Goal: Transaction & Acquisition: Purchase product/service

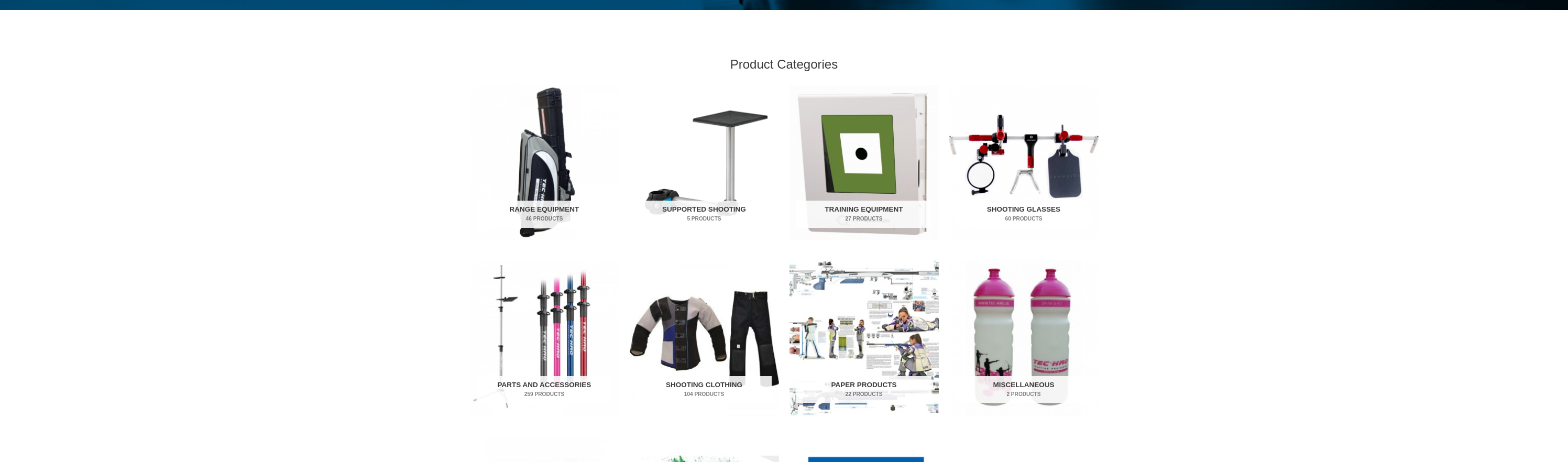
scroll to position [298, 0]
click at [531, 219] on mark "46 Products" at bounding box center [544, 218] width 135 height 8
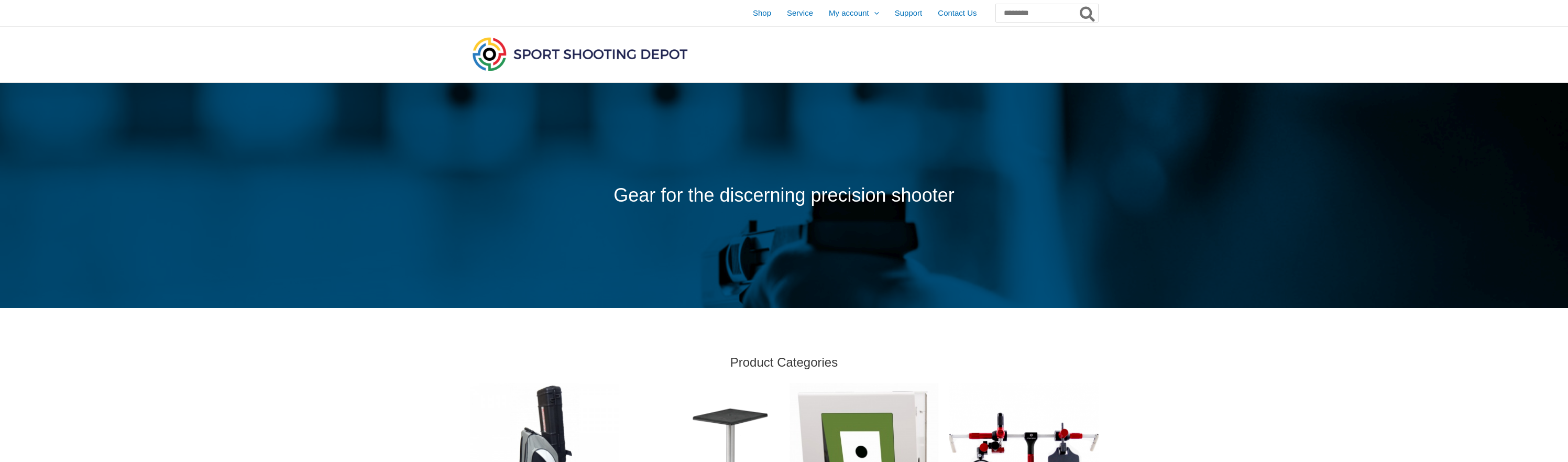
scroll to position [0, 0]
click at [753, 17] on span "Shop" at bounding box center [762, 13] width 18 height 26
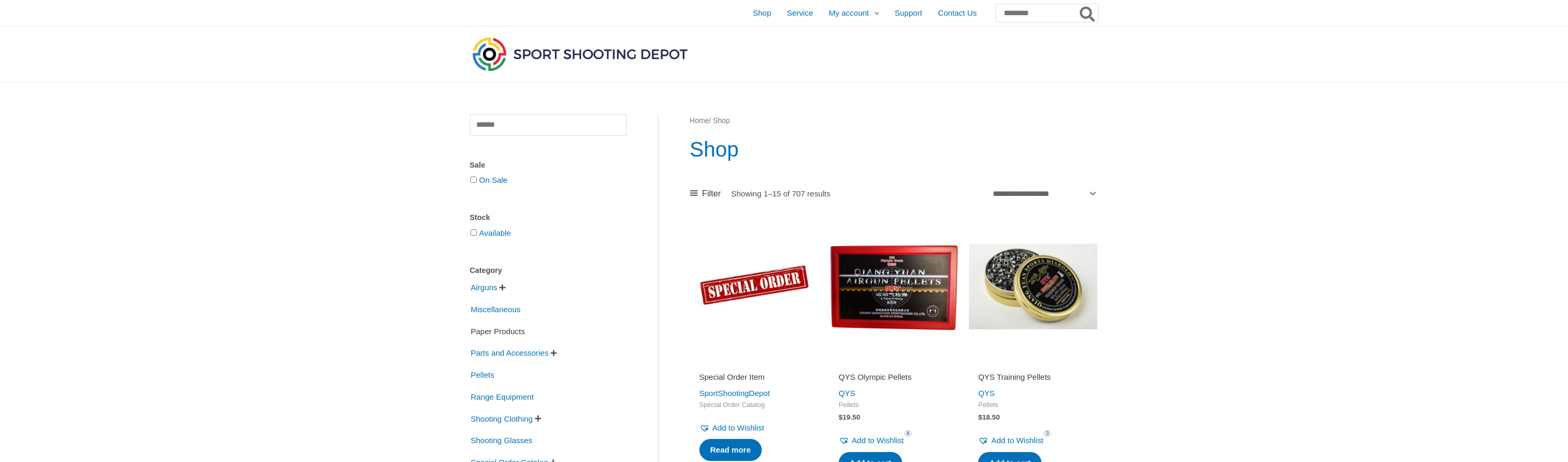
click at [482, 330] on span "Paper Products" at bounding box center [498, 332] width 56 height 18
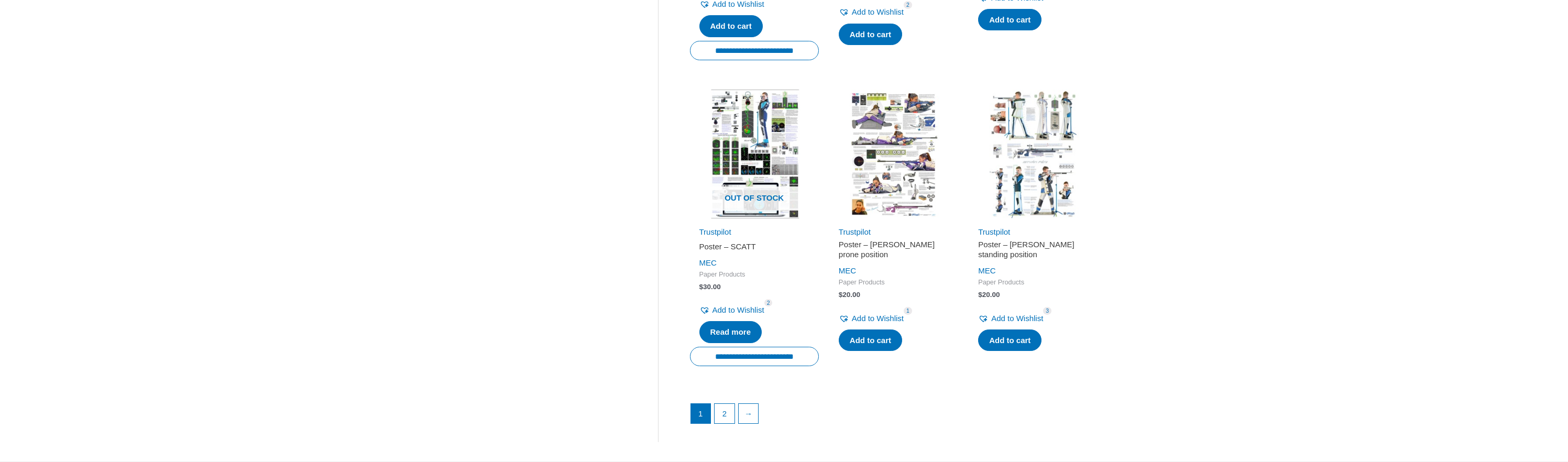
scroll to position [1344, 0]
click at [927, 164] on img at bounding box center [894, 155] width 129 height 129
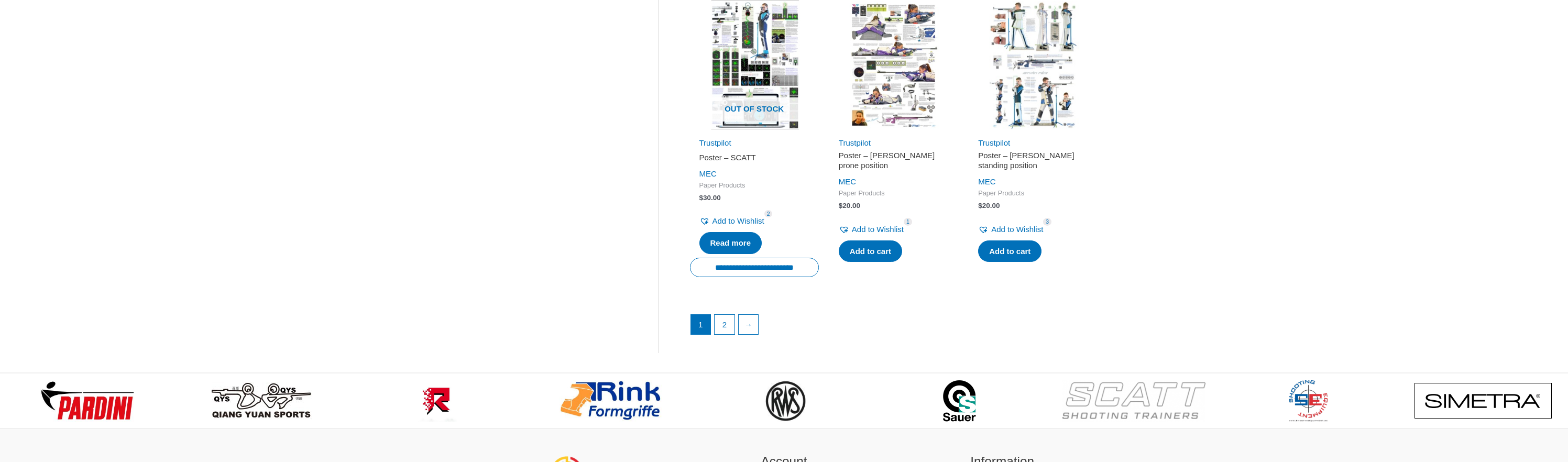
scroll to position [1435, 0]
click at [725, 314] on link "2" at bounding box center [725, 323] width 20 height 20
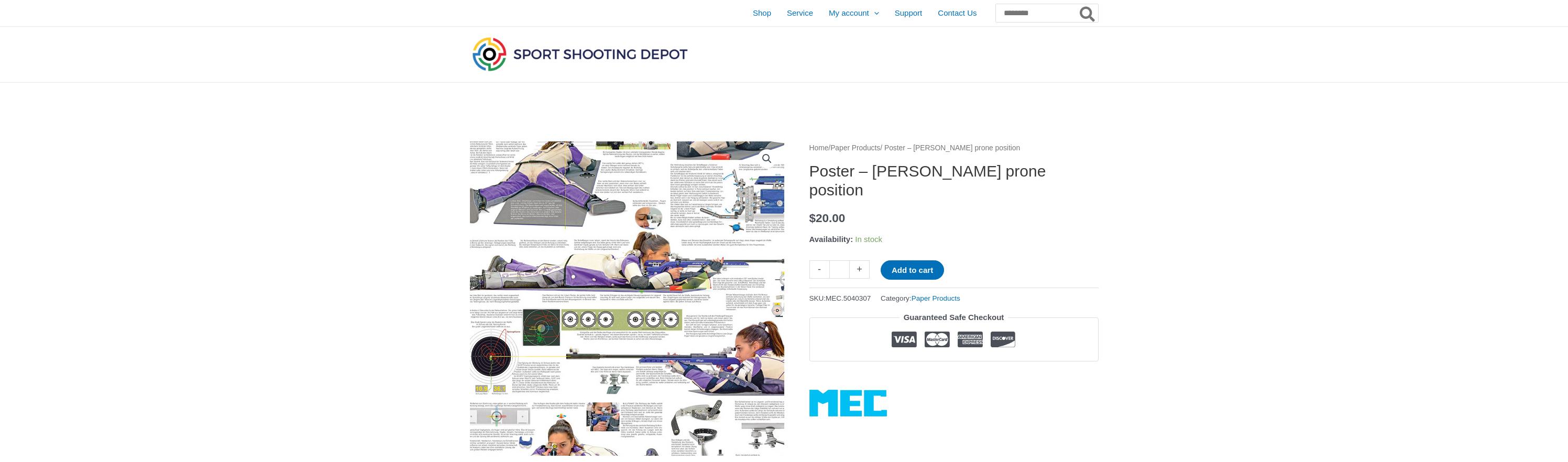
click at [618, 256] on img at bounding box center [632, 327] width 524 height 524
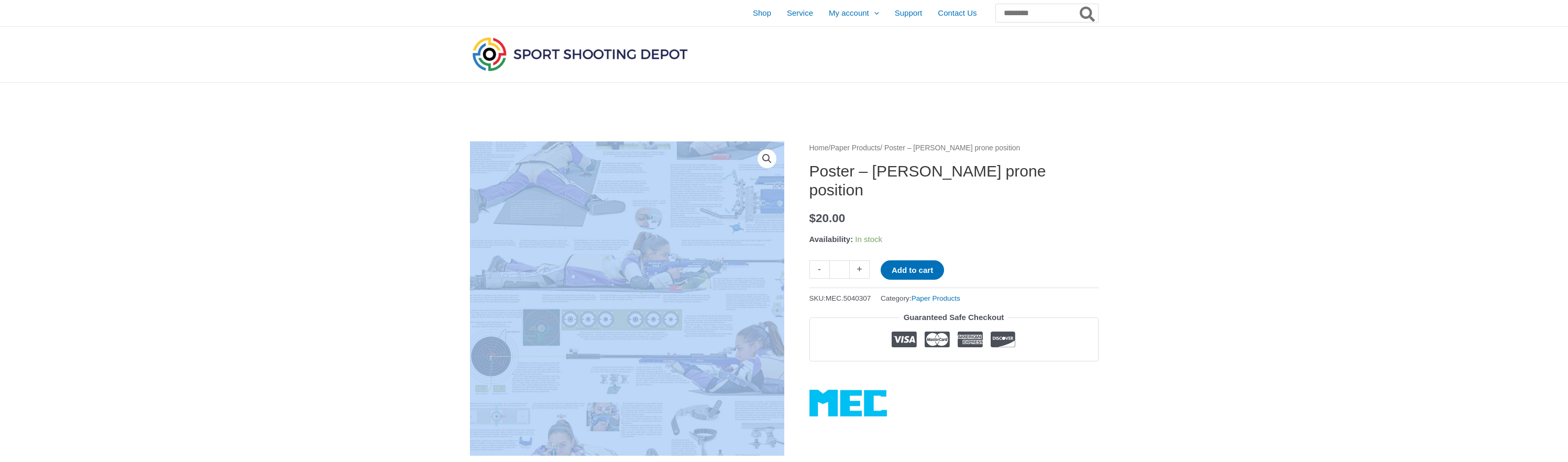
click at [618, 256] on img at bounding box center [632, 327] width 524 height 524
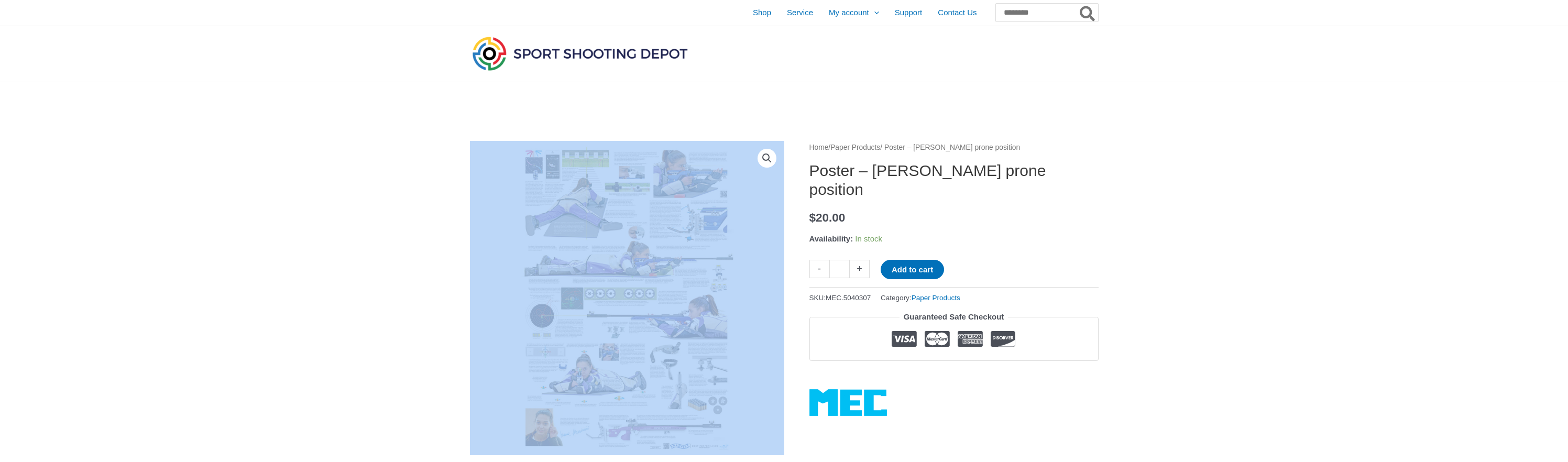
click at [764, 164] on link "🔍" at bounding box center [766, 157] width 19 height 19
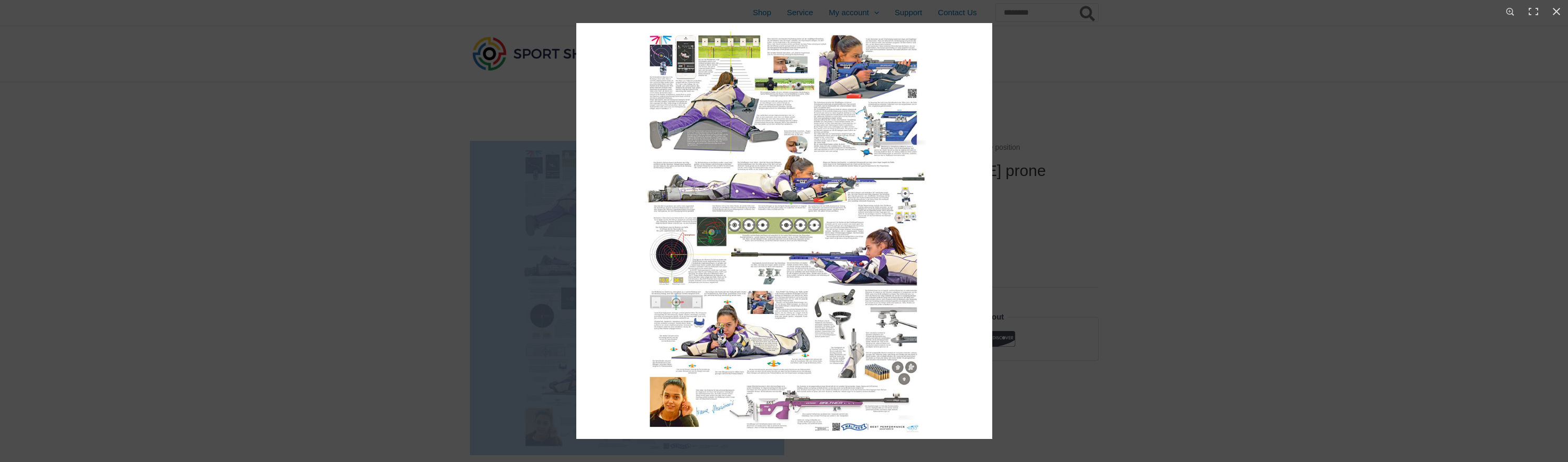
click at [745, 230] on img at bounding box center [784, 230] width 416 height 416
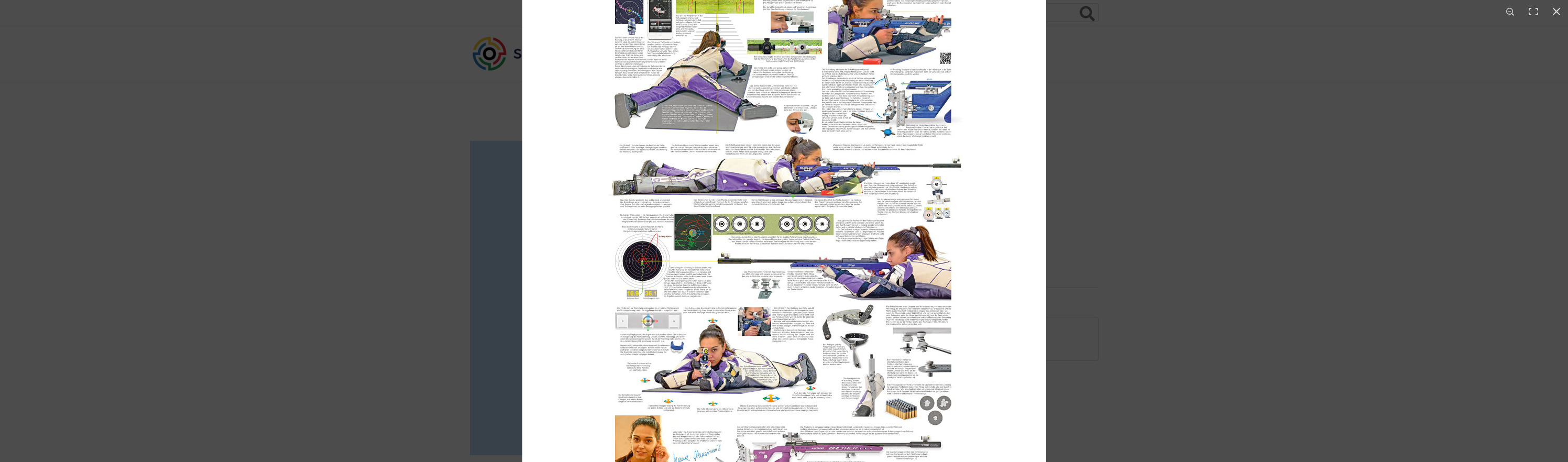
click at [745, 230] on img at bounding box center [784, 231] width 524 height 524
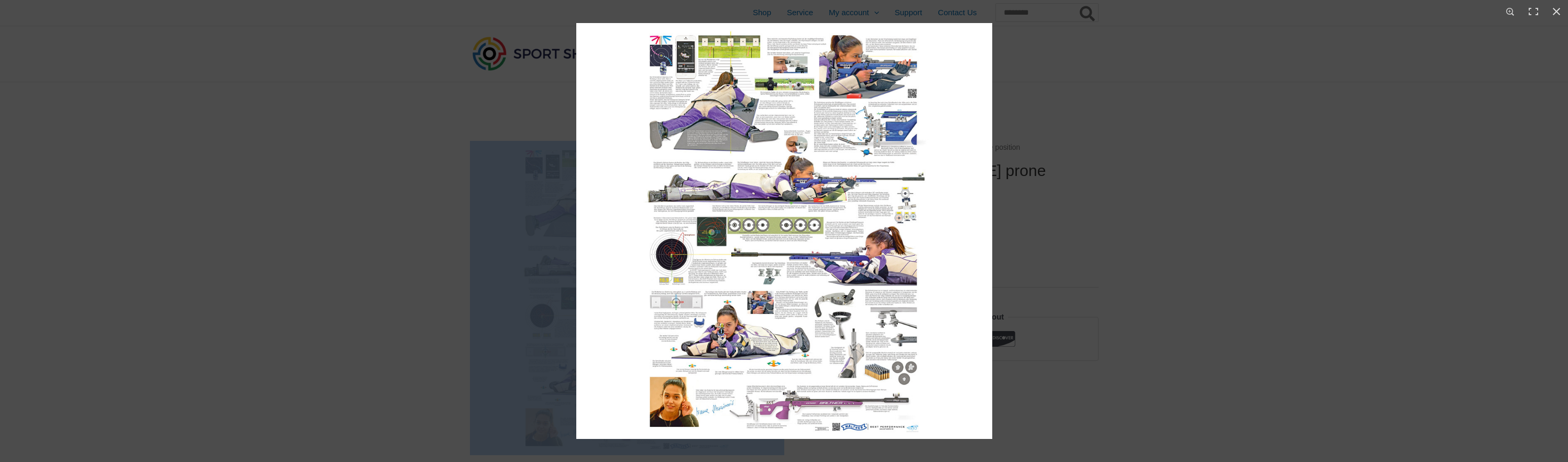
click at [745, 230] on img at bounding box center [784, 230] width 416 height 416
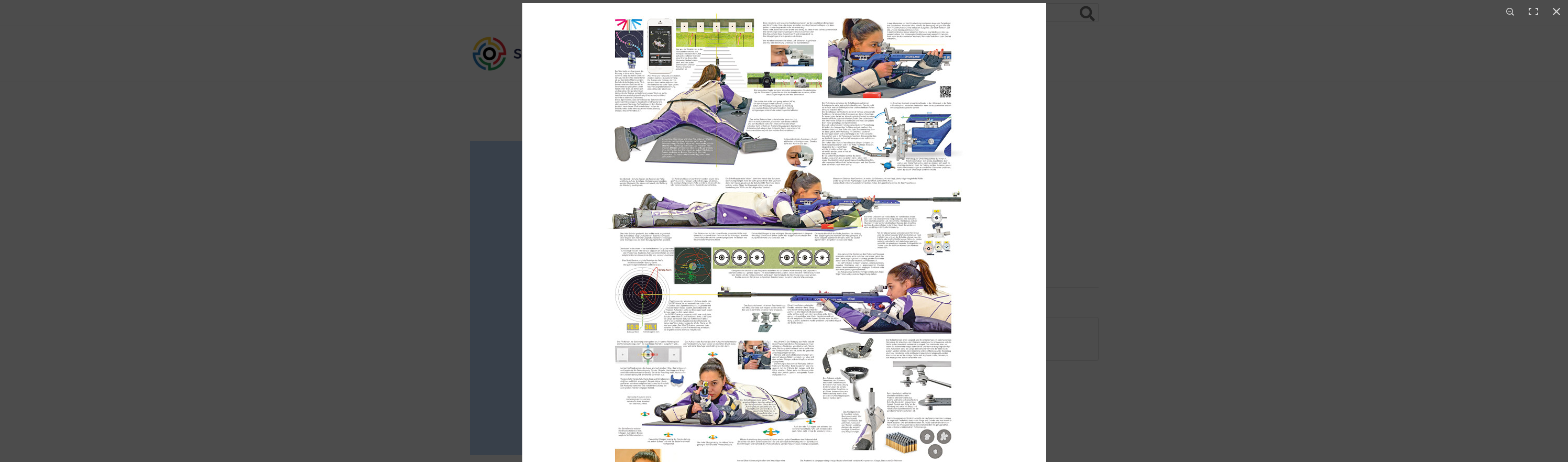
click at [811, 92] on img at bounding box center [784, 265] width 524 height 524
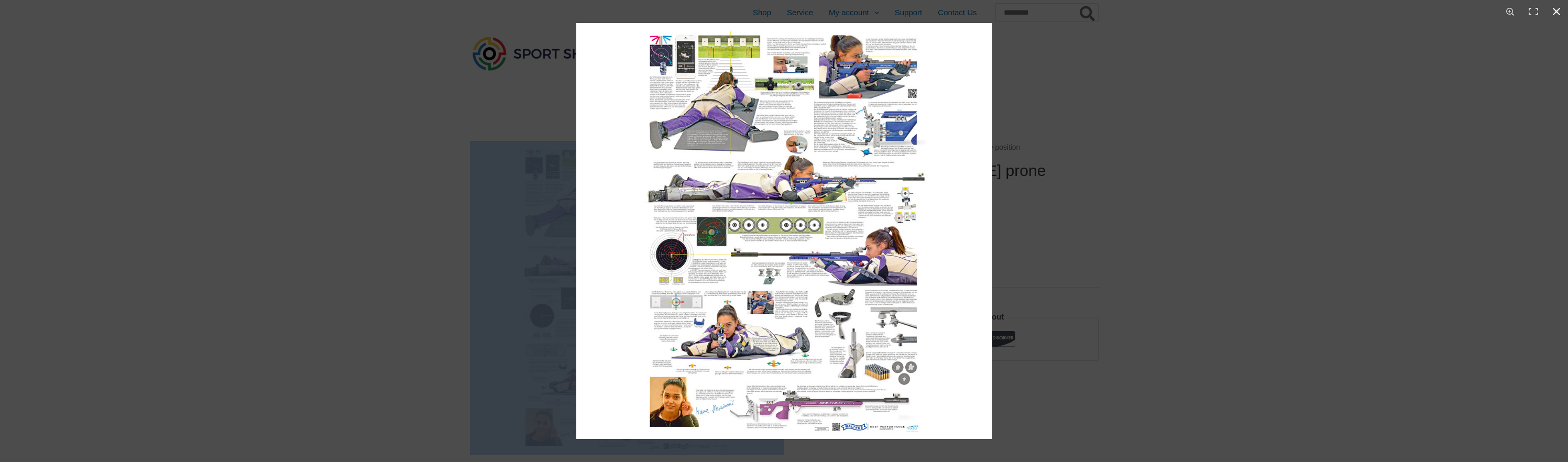
click at [1113, 24] on div at bounding box center [1360, 254] width 1568 height 462
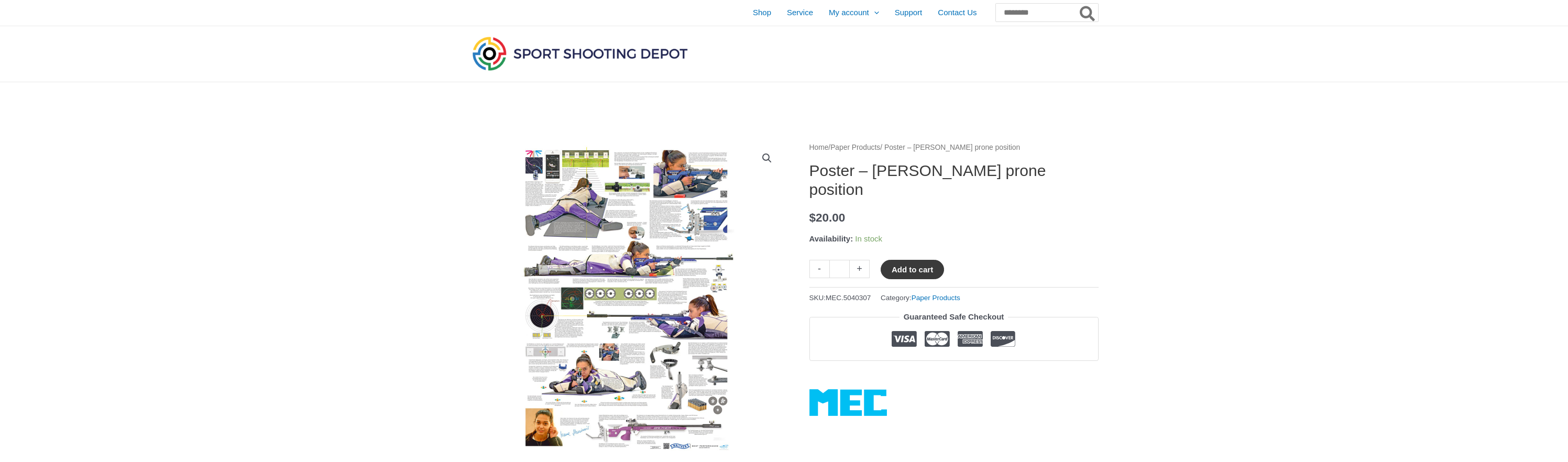
click at [929, 266] on button "Add to cart" at bounding box center [912, 269] width 63 height 19
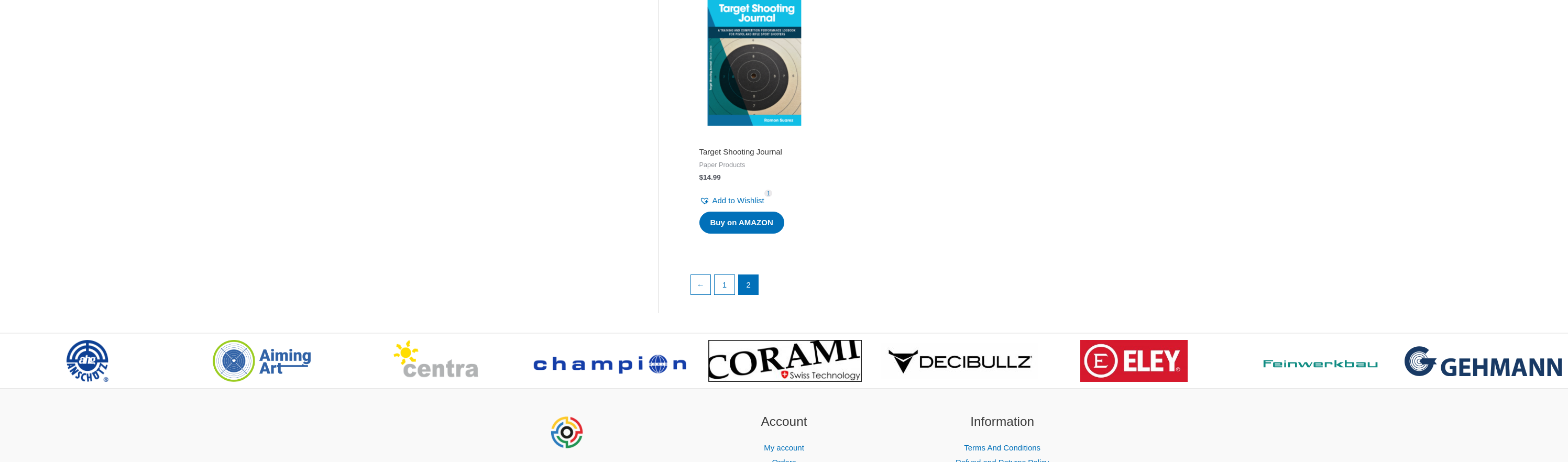
scroll to position [854, 0]
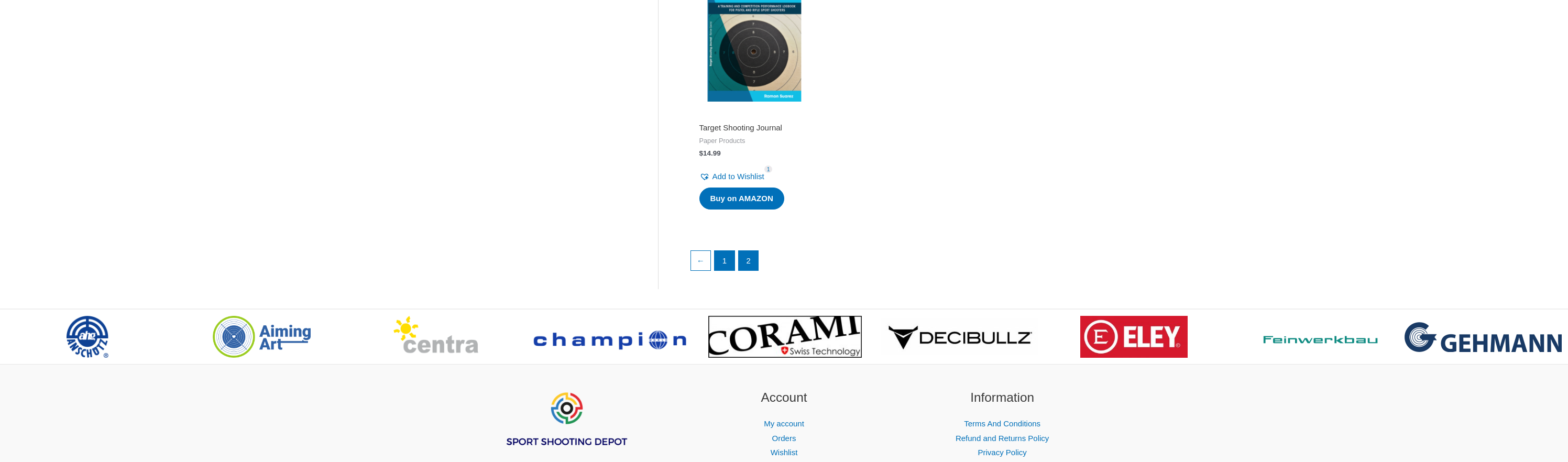
click at [725, 266] on link "1" at bounding box center [725, 261] width 20 height 20
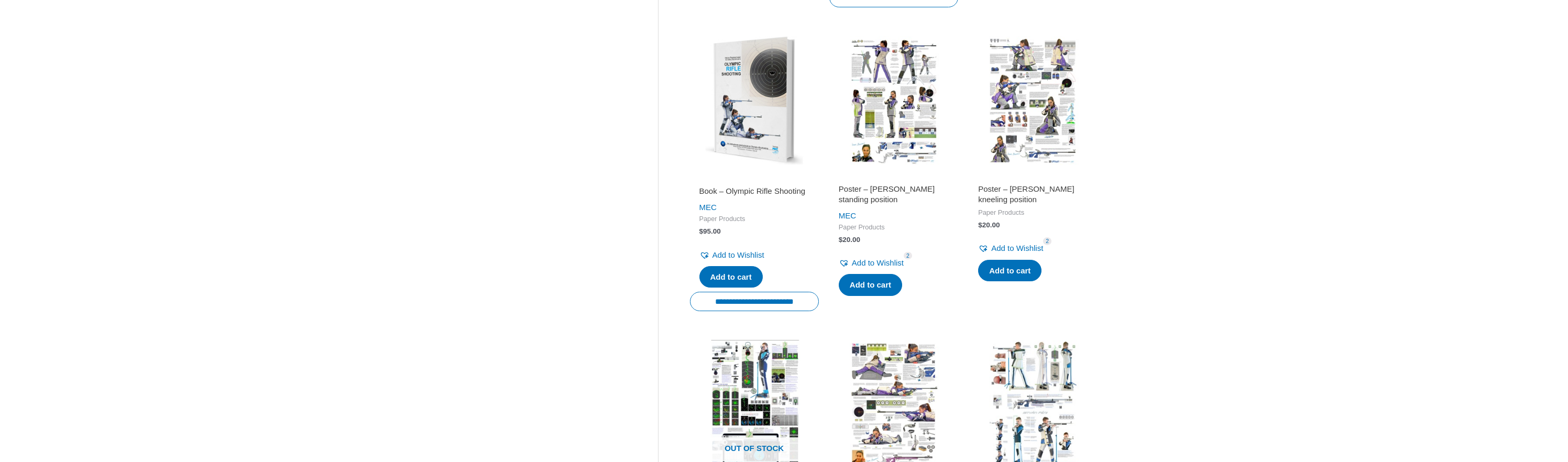
scroll to position [1075, 0]
